Goal: Complete application form: Complete application form

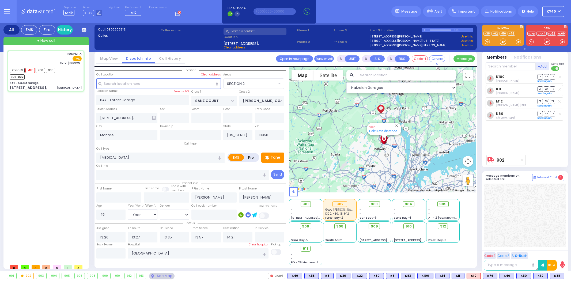
select select "SECTION 2"
select select "Year"
select select "[DEMOGRAPHIC_DATA]"
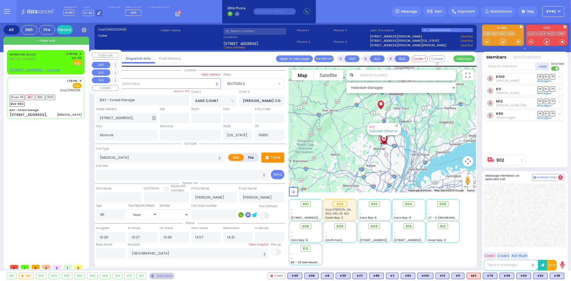
click at [40, 70] on u "[STREET_ADDRESS] - Use this" at bounding box center [35, 70] width 51 height 5
type input "2"
type input "1"
select select
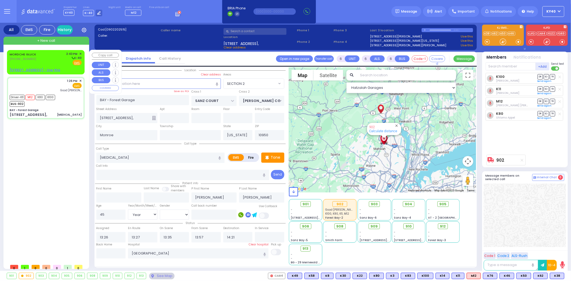
radio input "true"
type input "[PERSON_NAME]"
select select
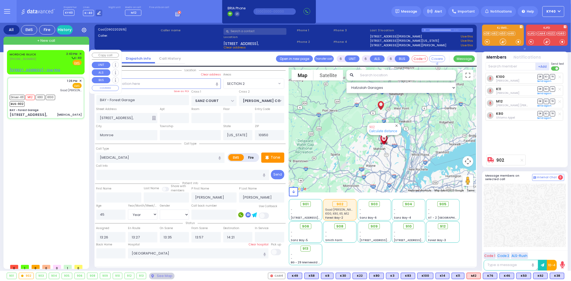
type input "14:43"
select select "Hatzalah Garages"
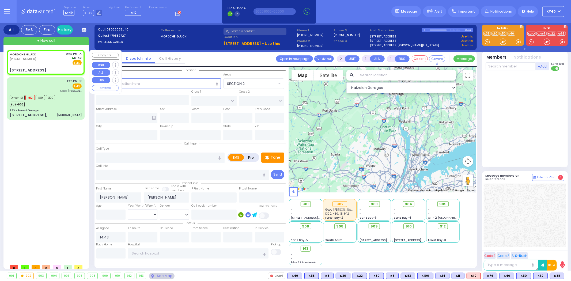
select select
radio input "true"
select select
select select "Hatzalah Garages"
type input "[GEOGRAPHIC_DATA]"
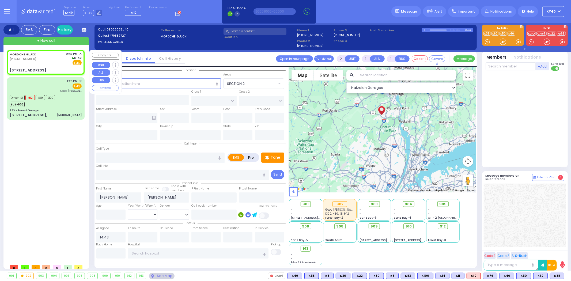
type input "COUNTY ROUTE 105"
type input "[STREET_ADDRESS]"
type input "206"
type input "[PERSON_NAME]"
type input "[US_STATE]"
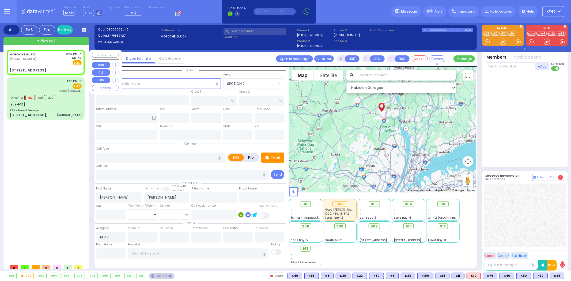
type input "10950"
select select "SECTION 4"
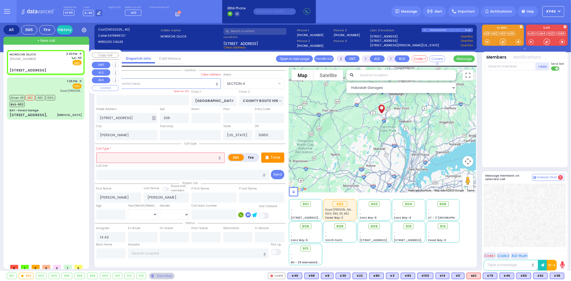
click at [49, 58] on div "[PERSON_NAME] [PHONE_NUMBER] 2:43 PM ✕ K-40" at bounding box center [46, 59] width 72 height 14
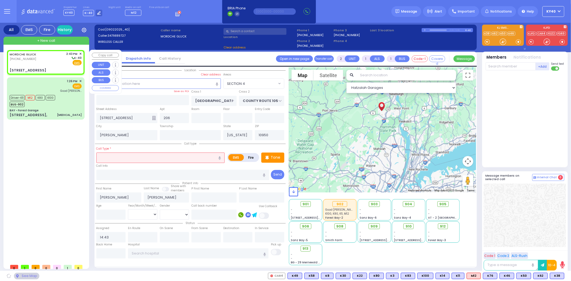
select select
radio input "true"
select select
select select "Hatzalah Garages"
select select "SECTION 4"
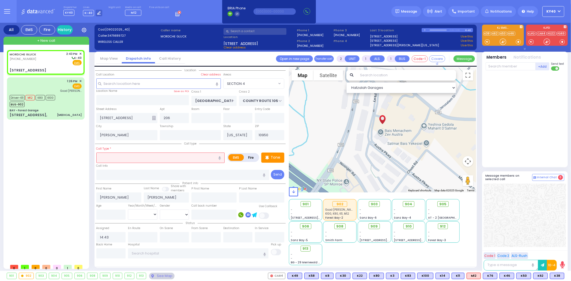
click at [146, 156] on input "text" at bounding box center [160, 158] width 129 height 10
click at [144, 156] on input "text" at bounding box center [160, 158] width 129 height 10
click at [143, 157] on input "text" at bounding box center [160, 158] width 129 height 10
click at [134, 161] on input "text" at bounding box center [160, 158] width 129 height 10
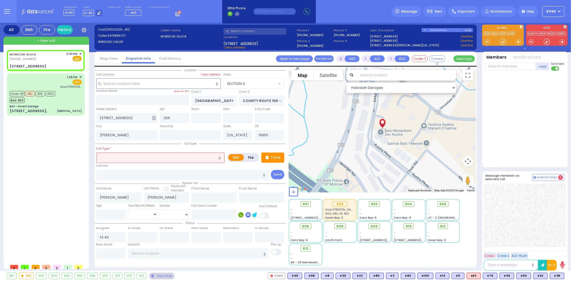
select select
radio input "true"
select select
select select "Hatzalah Garages"
select select "SECTION 4"
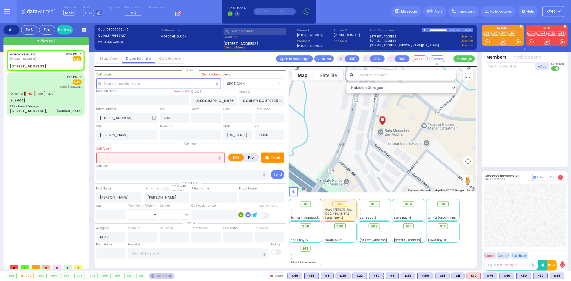
click at [134, 160] on input "text" at bounding box center [160, 158] width 129 height 10
type input "stablize"
select select
radio input "true"
select select
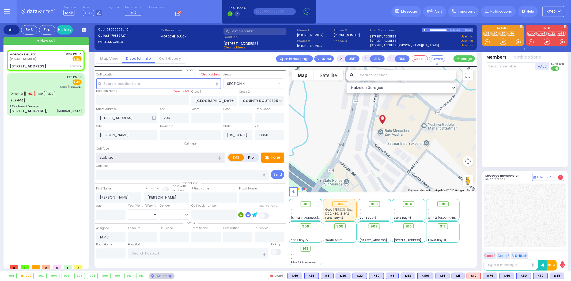
select select "Hatzalah Garages"
select select "SECTION 4"
click at [147, 157] on input "stabilize" at bounding box center [160, 158] width 129 height 10
type input "stabilize hand"
select select
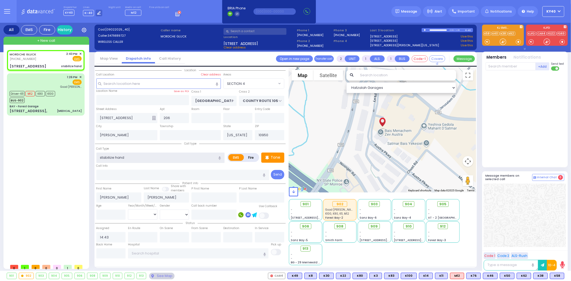
radio input "true"
select select
select select "Hatzalah Garages"
select select "SECTION 4"
type input "stabilize hand"
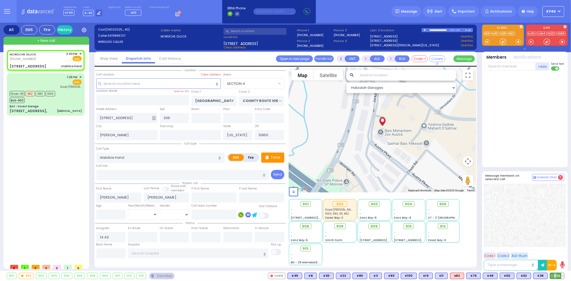
click at [555, 276] on span "K58" at bounding box center [557, 276] width 14 height 6
select select
radio input "true"
select select
type input "14:45"
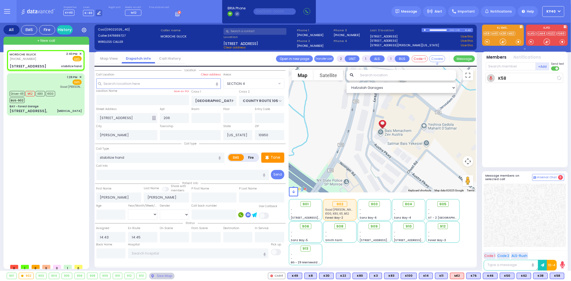
select select "Hatzalah Garages"
select select "SECTION 4"
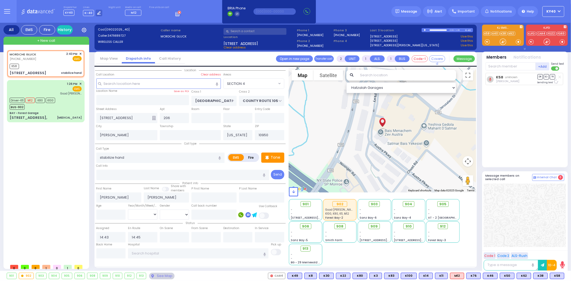
select select
radio input "true"
select select
select select "Hatzalah Garages"
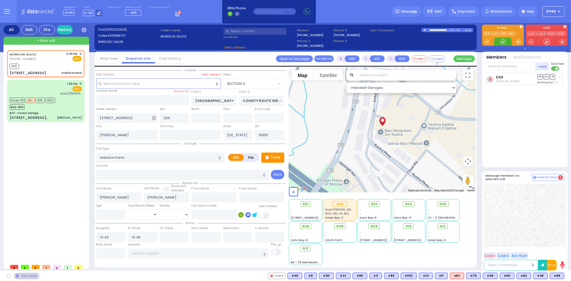
select select "SECTION 4"
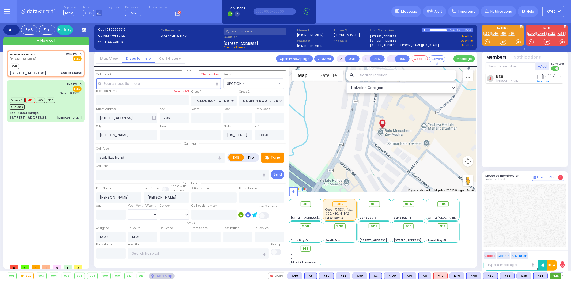
click at [559, 274] on span "K83" at bounding box center [557, 276] width 14 height 6
select select
radio input "true"
select select
select select "Hatzalah Garages"
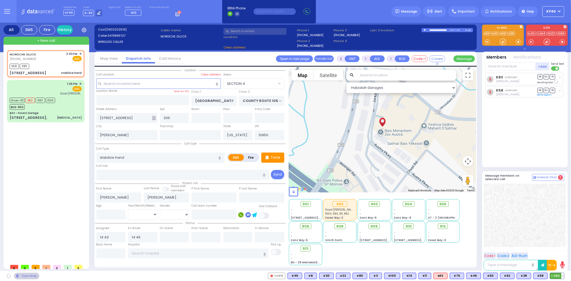
select select "SECTION 4"
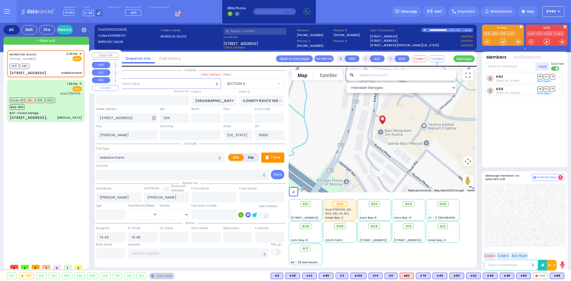
drag, startPoint x: 55, startPoint y: 68, endPoint x: 58, endPoint y: 66, distance: 3.6
click at [51, 69] on div "[PERSON_NAME] [PHONE_NUMBER] 2:43 PM ✕ EMS K58 K83" at bounding box center [46, 64] width 76 height 26
select select
radio input "true"
select select
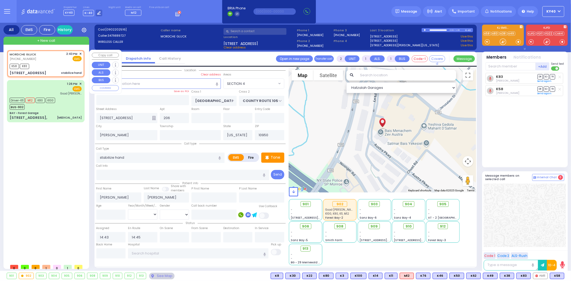
select select "SECTION 4"
select select "Hatzalah Garages"
click at [80, 54] on span "✕" at bounding box center [80, 54] width 2 height 5
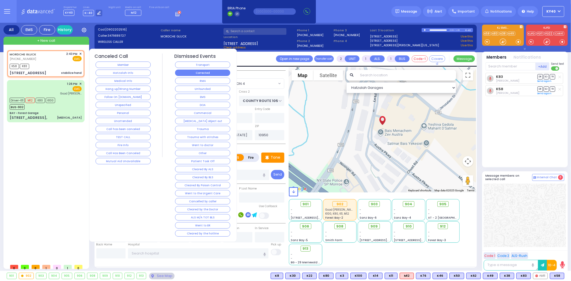
click at [205, 74] on button "Corrected" at bounding box center [202, 73] width 55 height 6
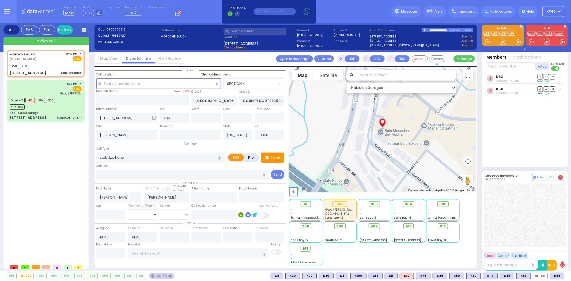
select select
radio input "true"
select select
